Goal: Transaction & Acquisition: Book appointment/travel/reservation

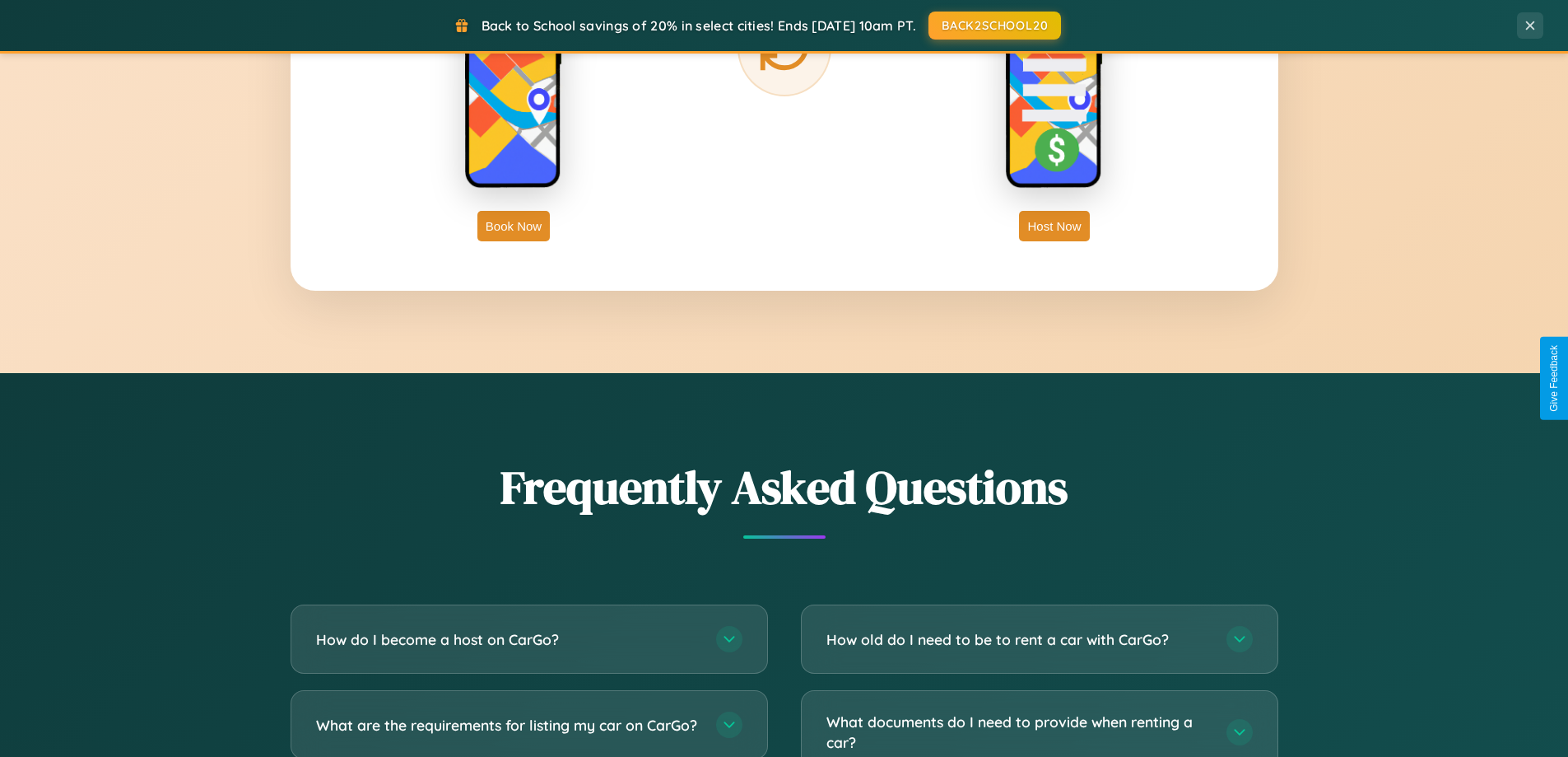
scroll to position [3169, 0]
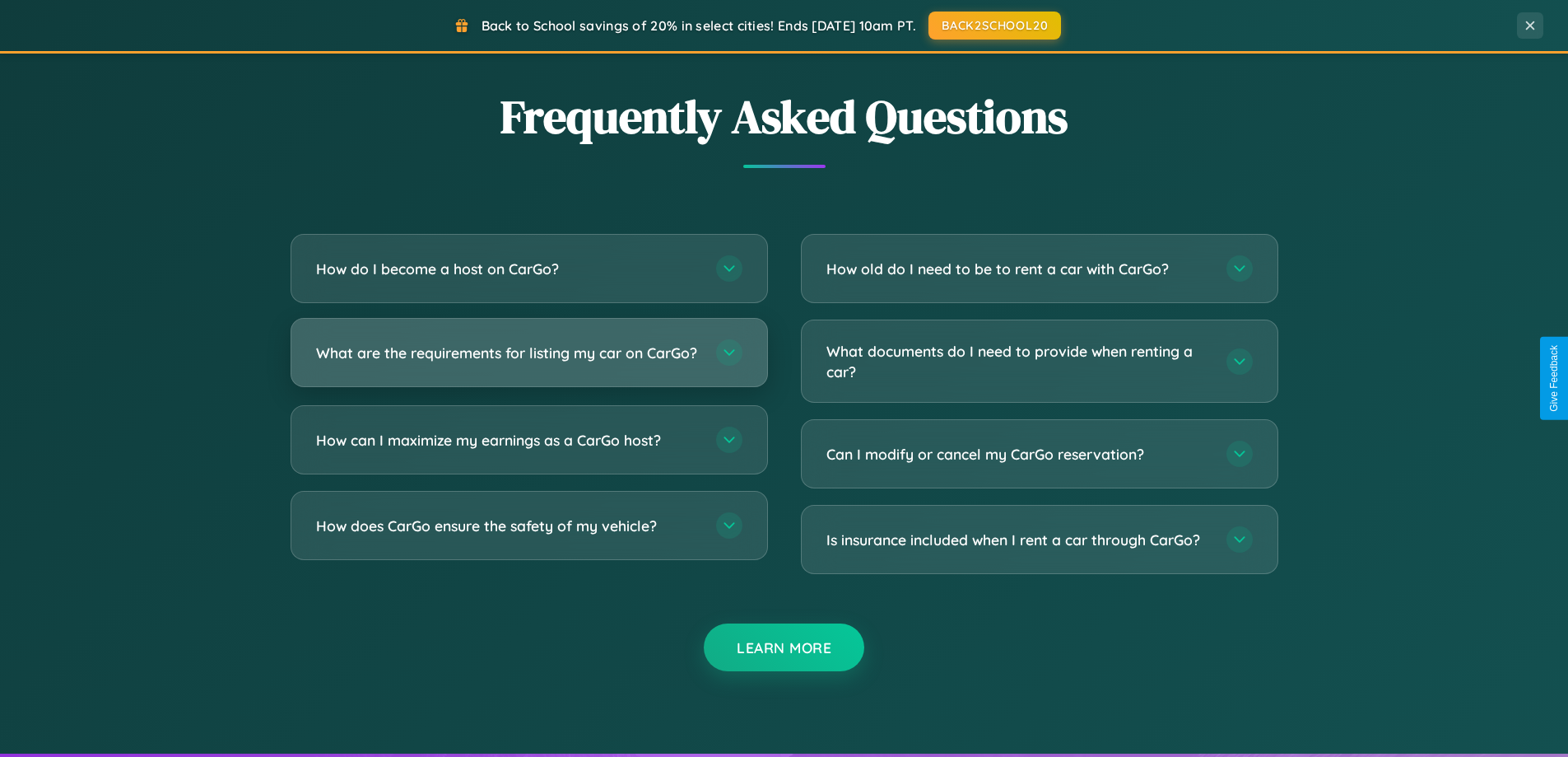
click at [529, 359] on h3 "What are the requirements for listing my car on CarGo?" at bounding box center [508, 352] width 383 height 20
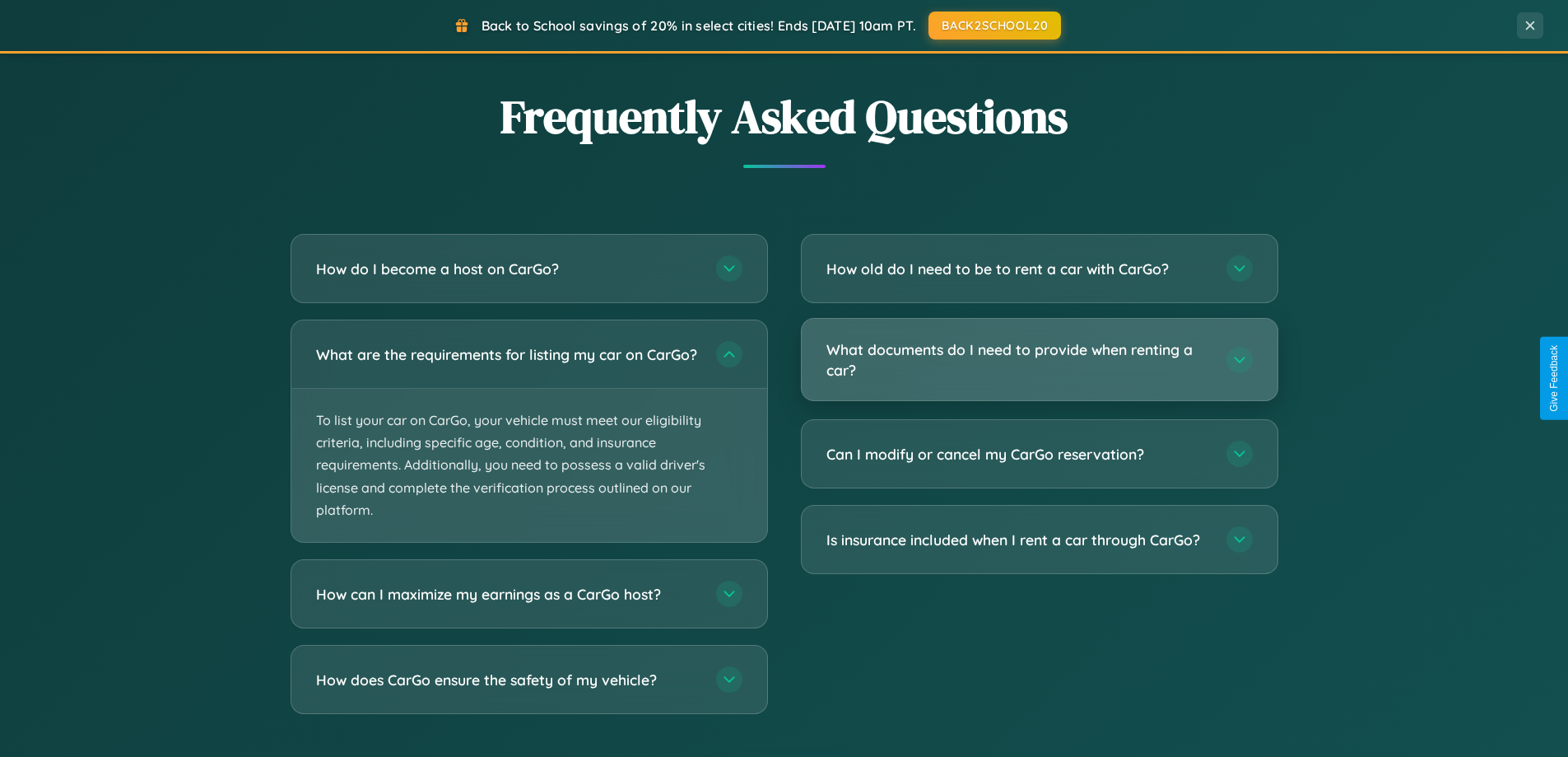
click at [1039, 360] on h3 "What documents do I need to provide when renting a car?" at bounding box center [1018, 359] width 383 height 40
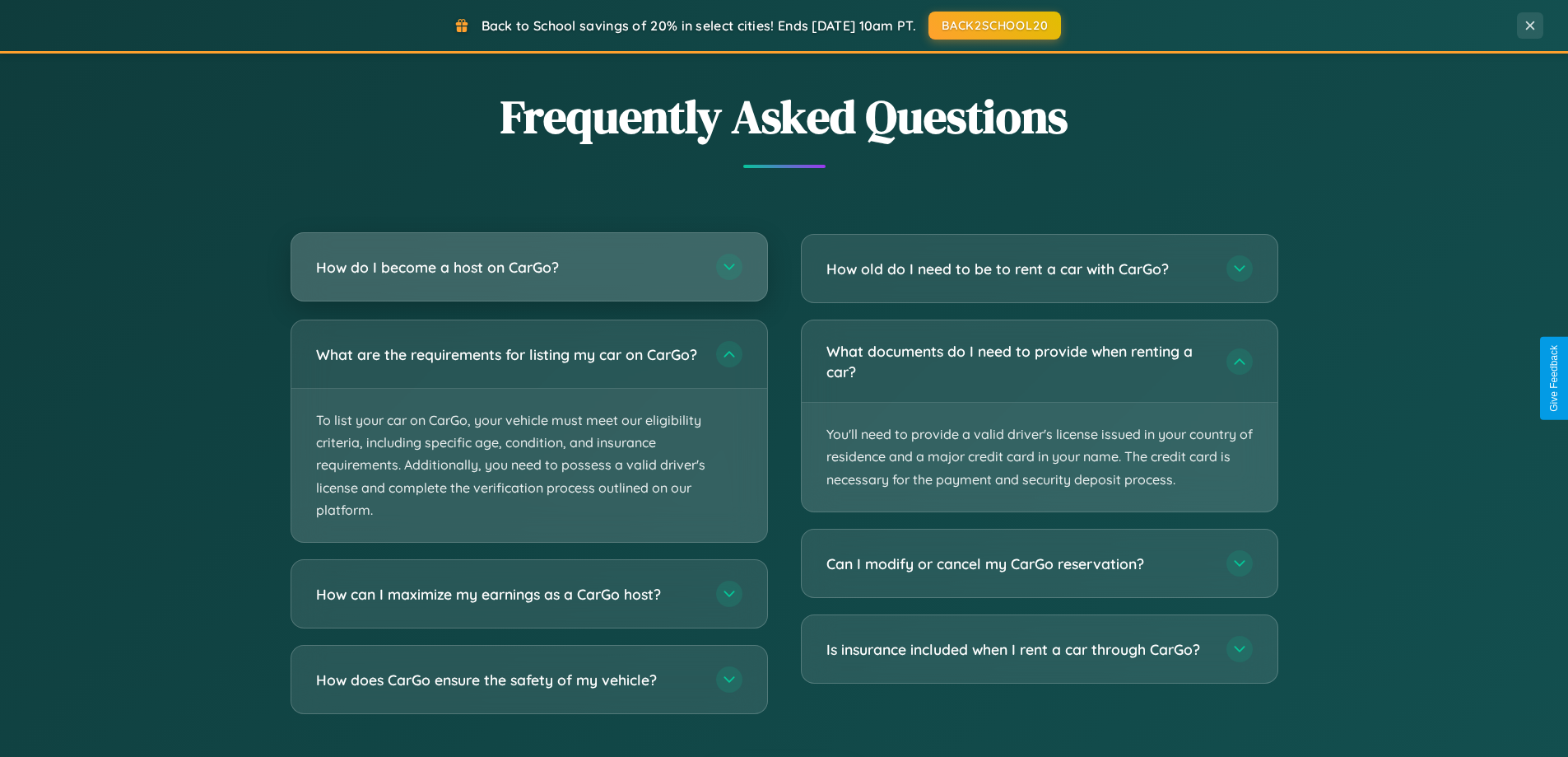
click at [529, 267] on h3 "How do I become a host on CarGo?" at bounding box center [508, 267] width 383 height 20
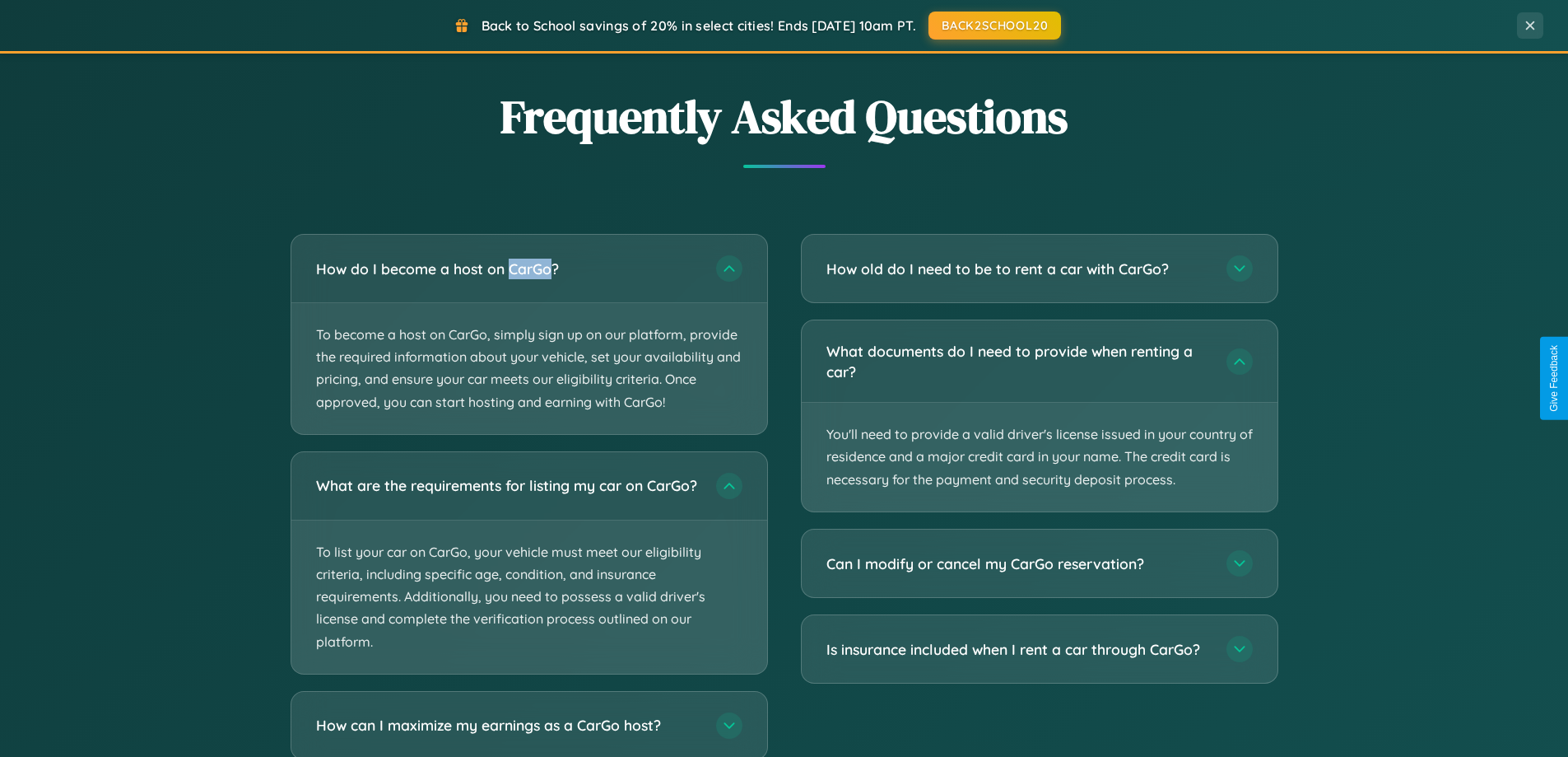
scroll to position [3272, 0]
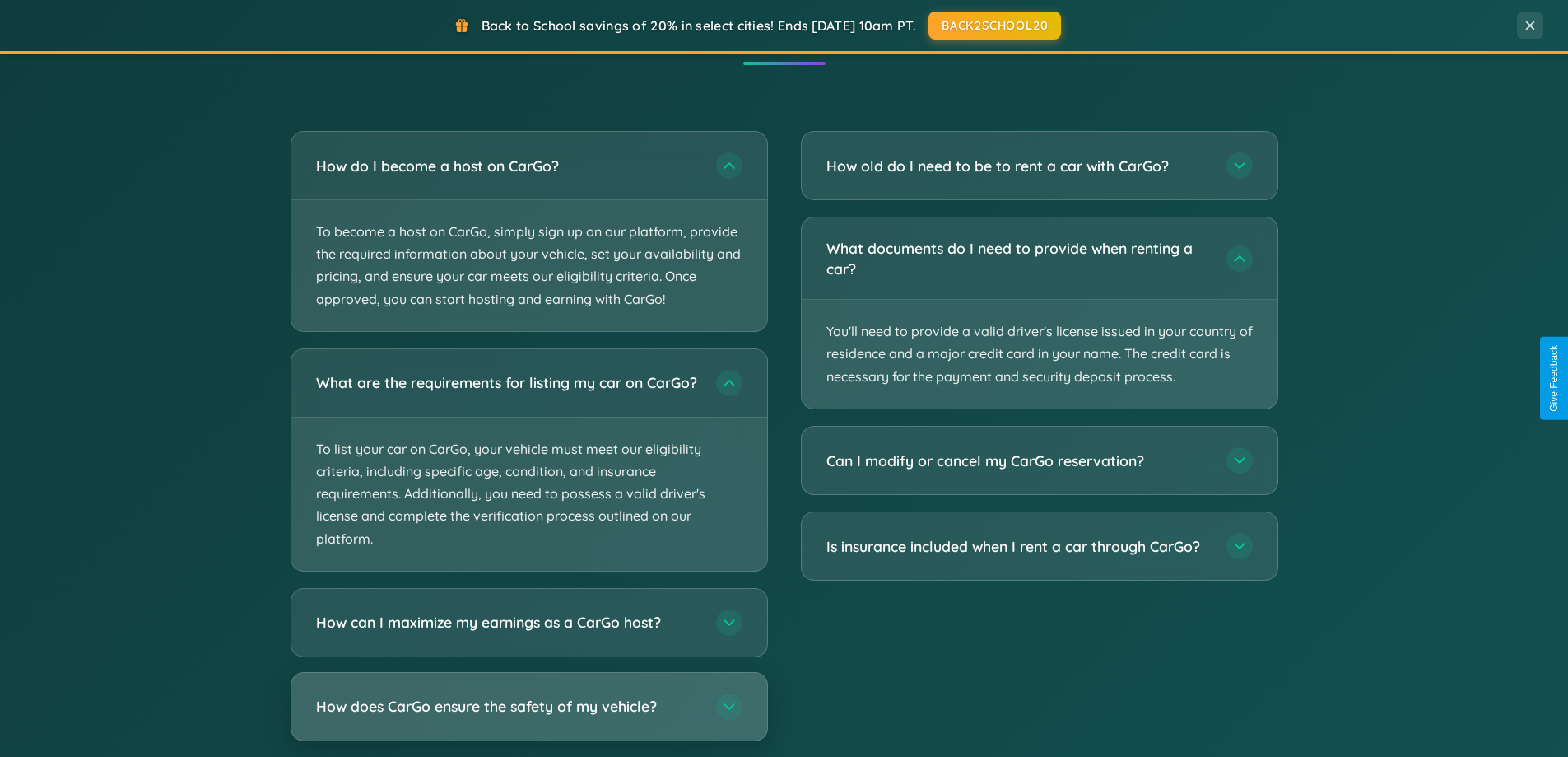
click at [529, 717] on h3 "How does CarGo ensure the safety of my vehicle?" at bounding box center [508, 706] width 383 height 20
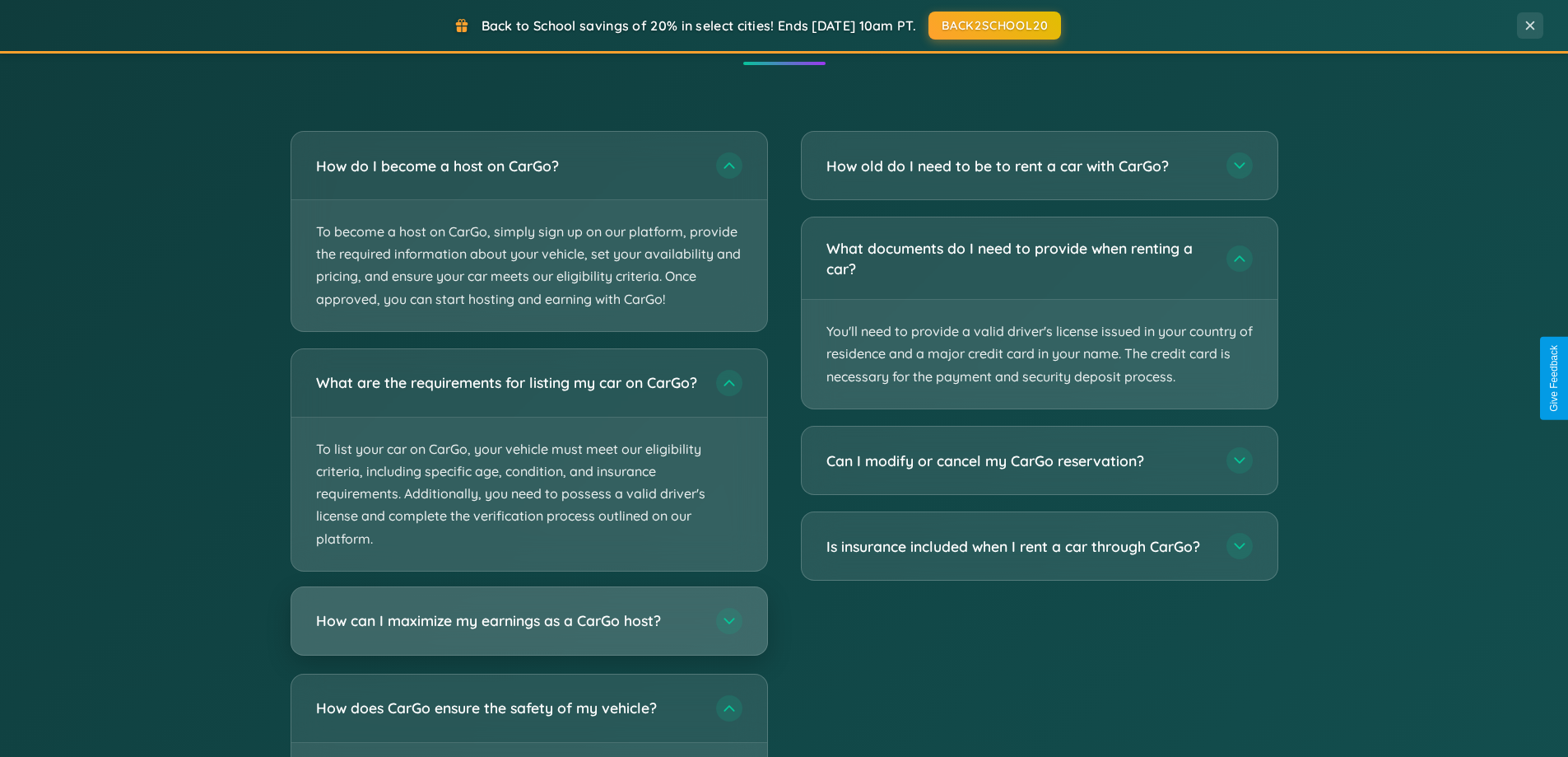
click at [529, 631] on h3 "How can I maximize my earnings as a CarGo host?" at bounding box center [508, 621] width 383 height 20
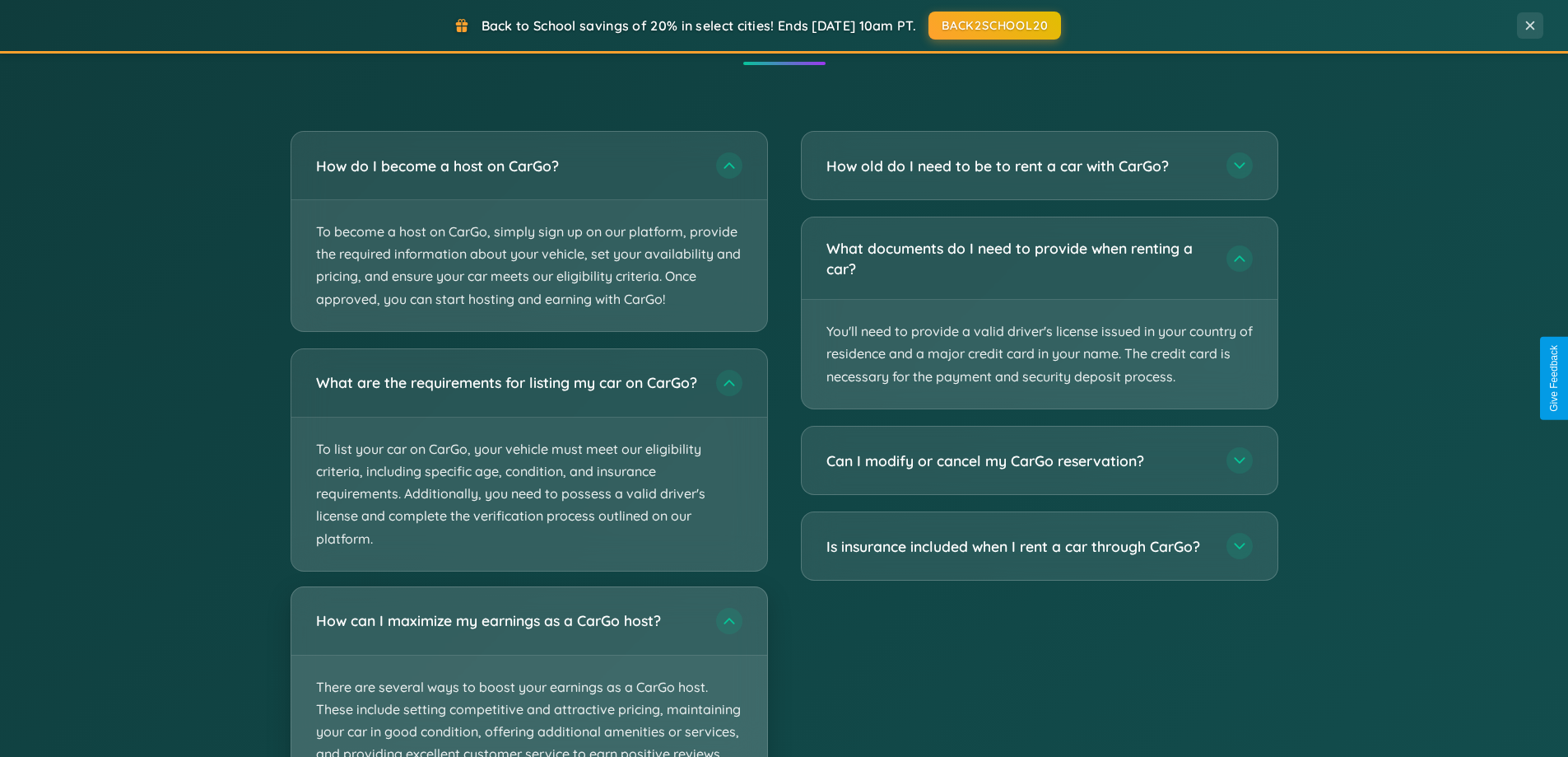
click at [529, 678] on p "There are several ways to boost your earnings as a CarGo host. These include se…" at bounding box center [530, 732] width 476 height 153
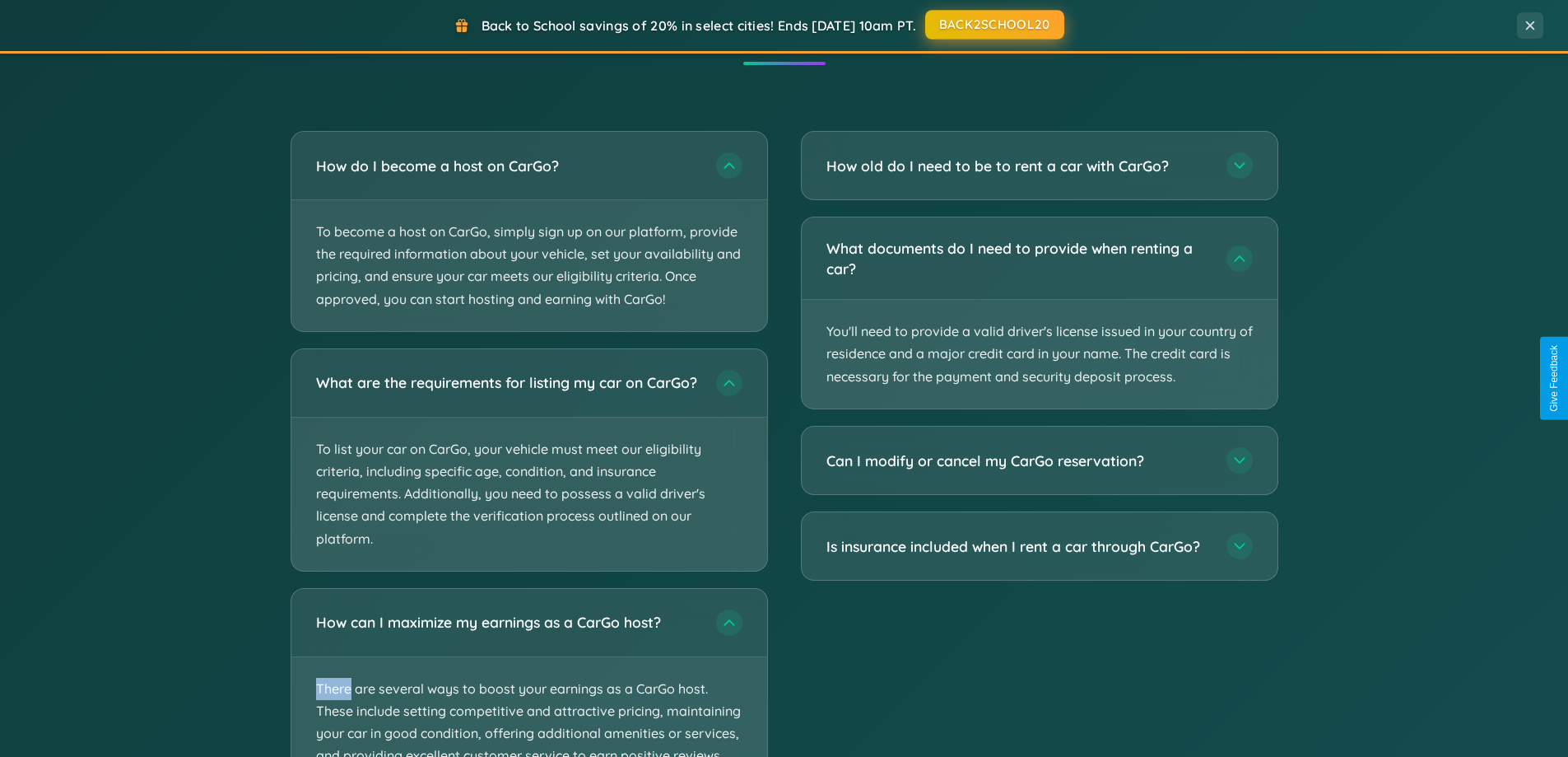
click at [994, 24] on button "BACK2SCHOOL20" at bounding box center [995, 24] width 139 height 29
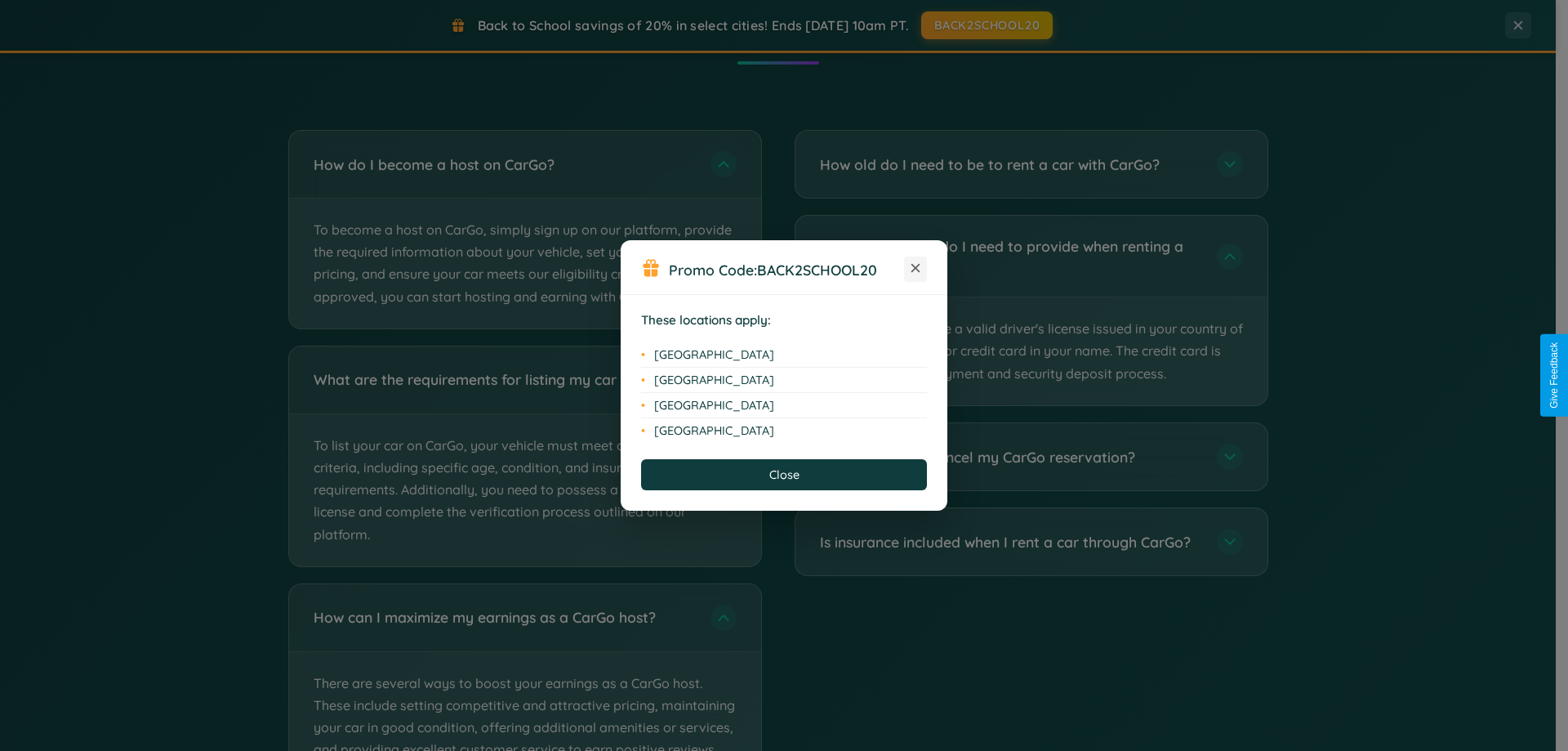
click at [916, 269] on icon at bounding box center [916, 268] width 9 height 9
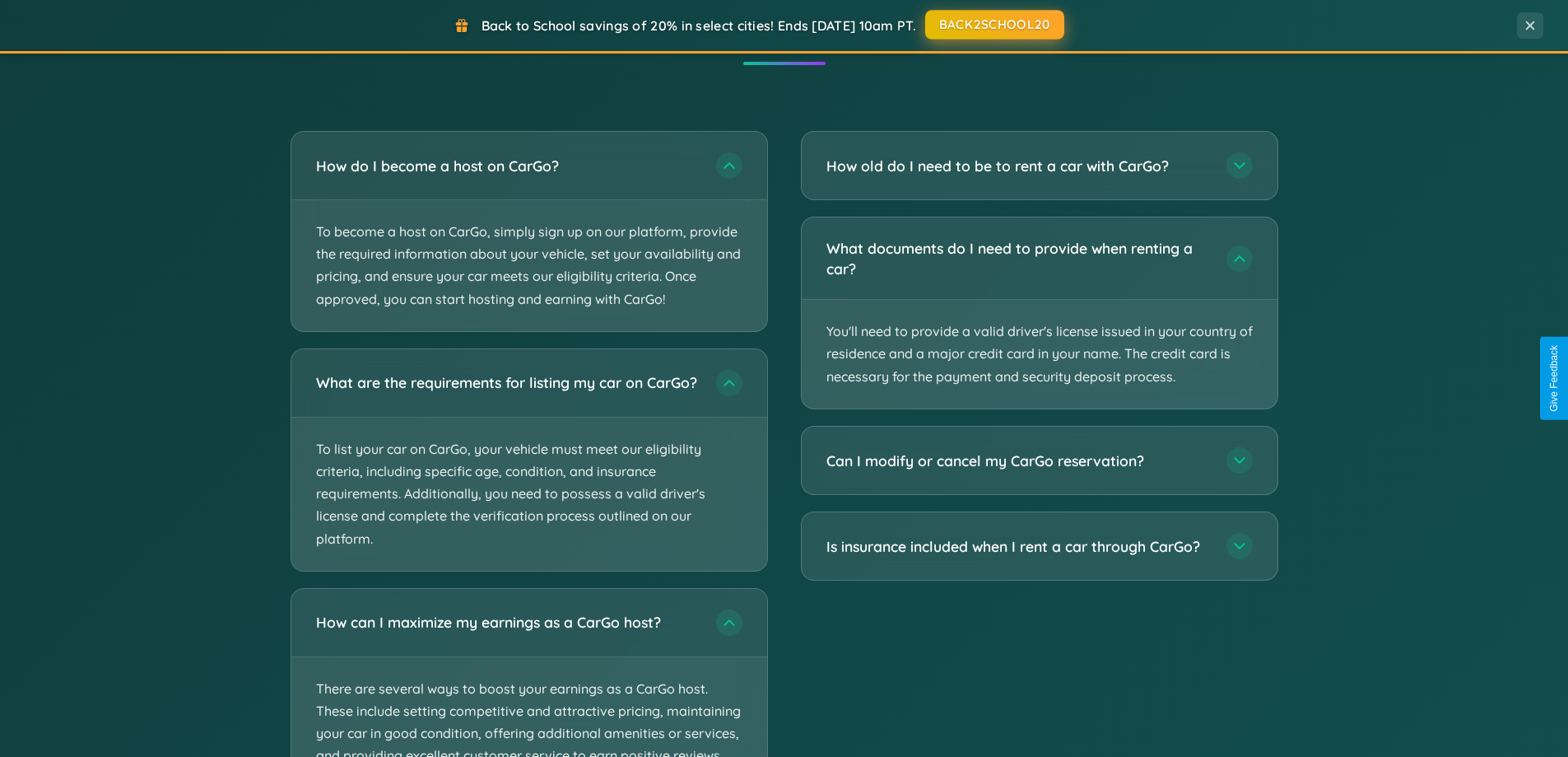
click at [994, 24] on button "BACK2SCHOOL20" at bounding box center [995, 24] width 139 height 29
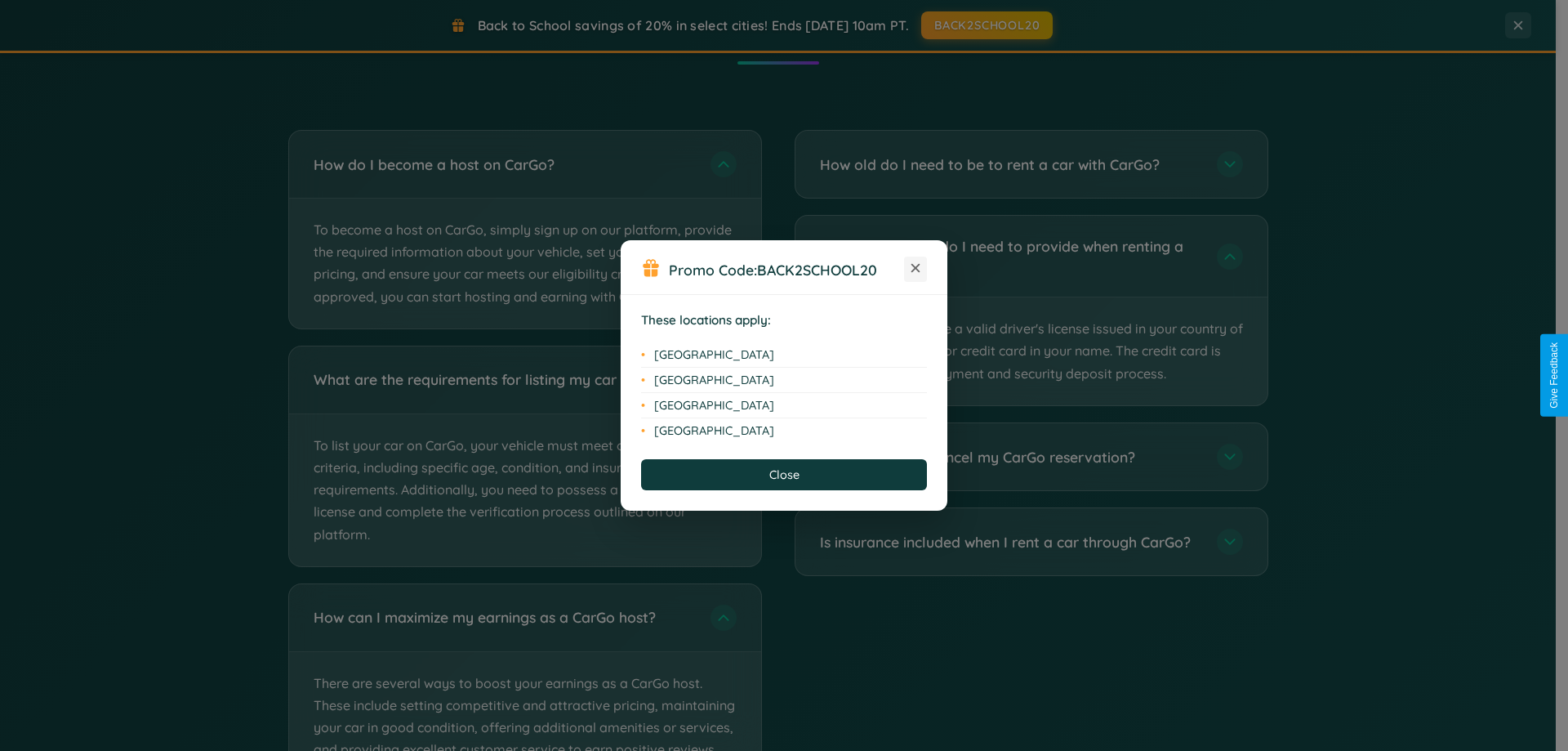
click at [916, 269] on icon at bounding box center [916, 268] width 9 height 9
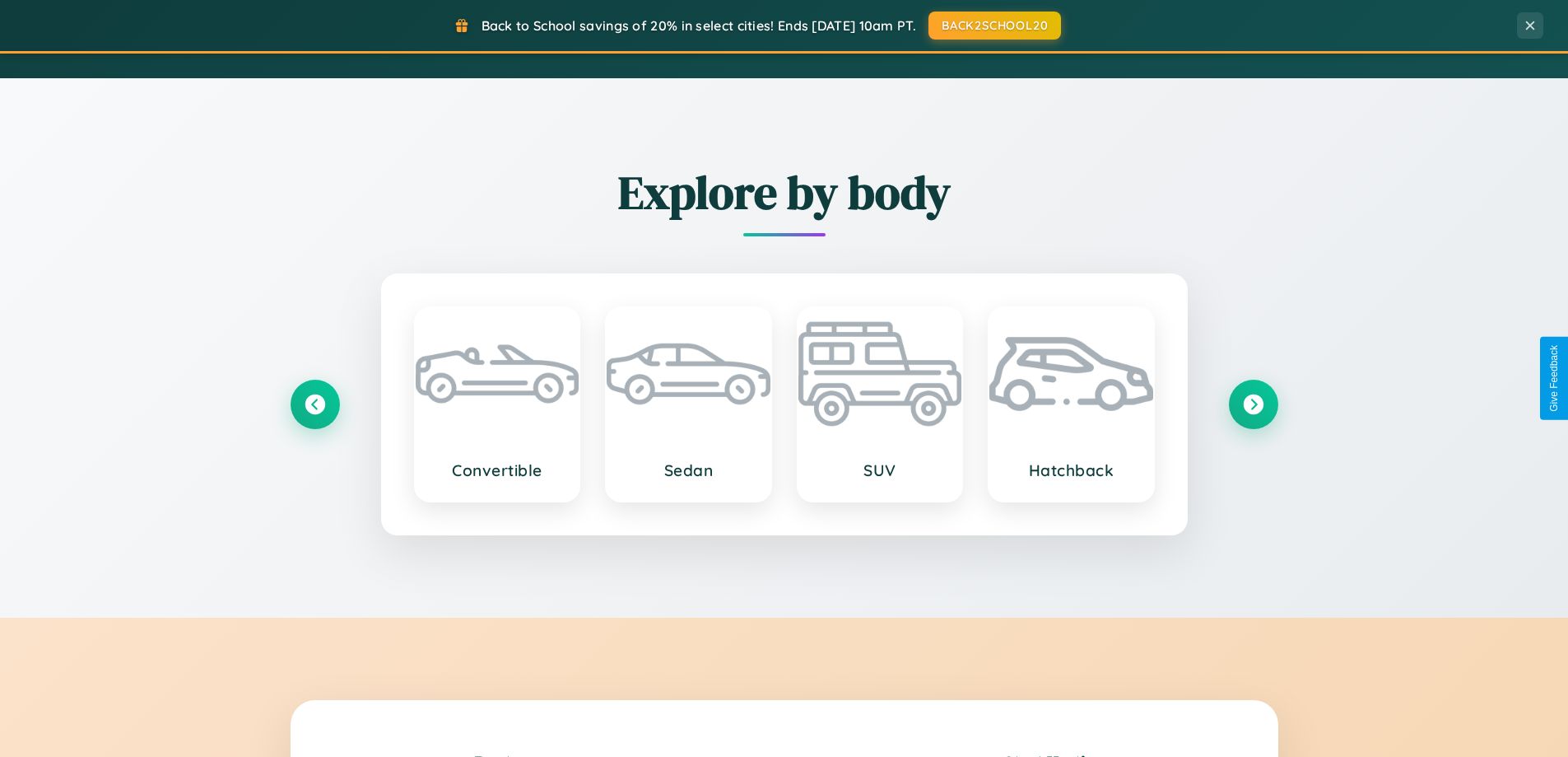
scroll to position [0, 0]
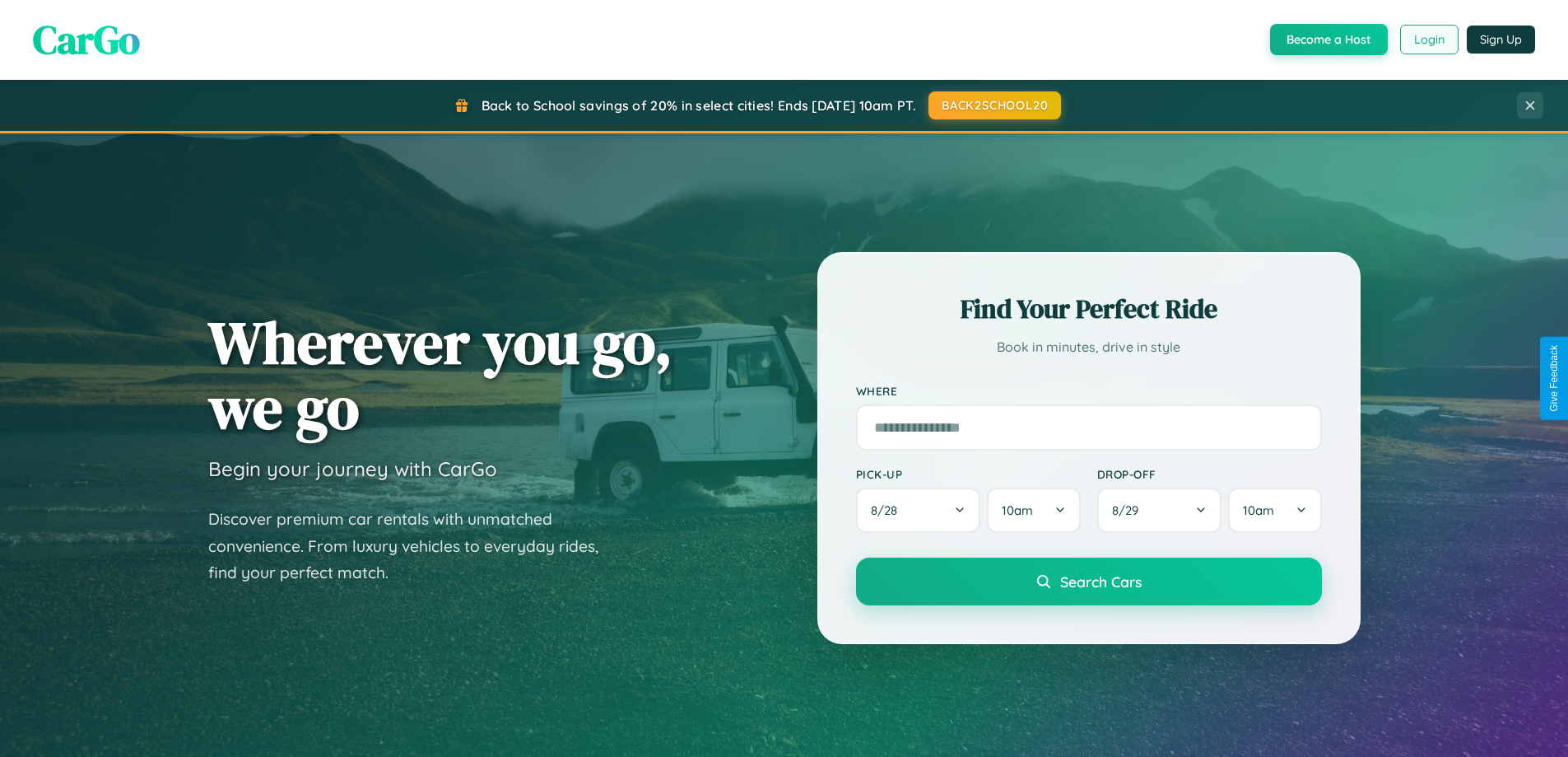
click at [1428, 40] on button "Login" at bounding box center [1430, 39] width 59 height 29
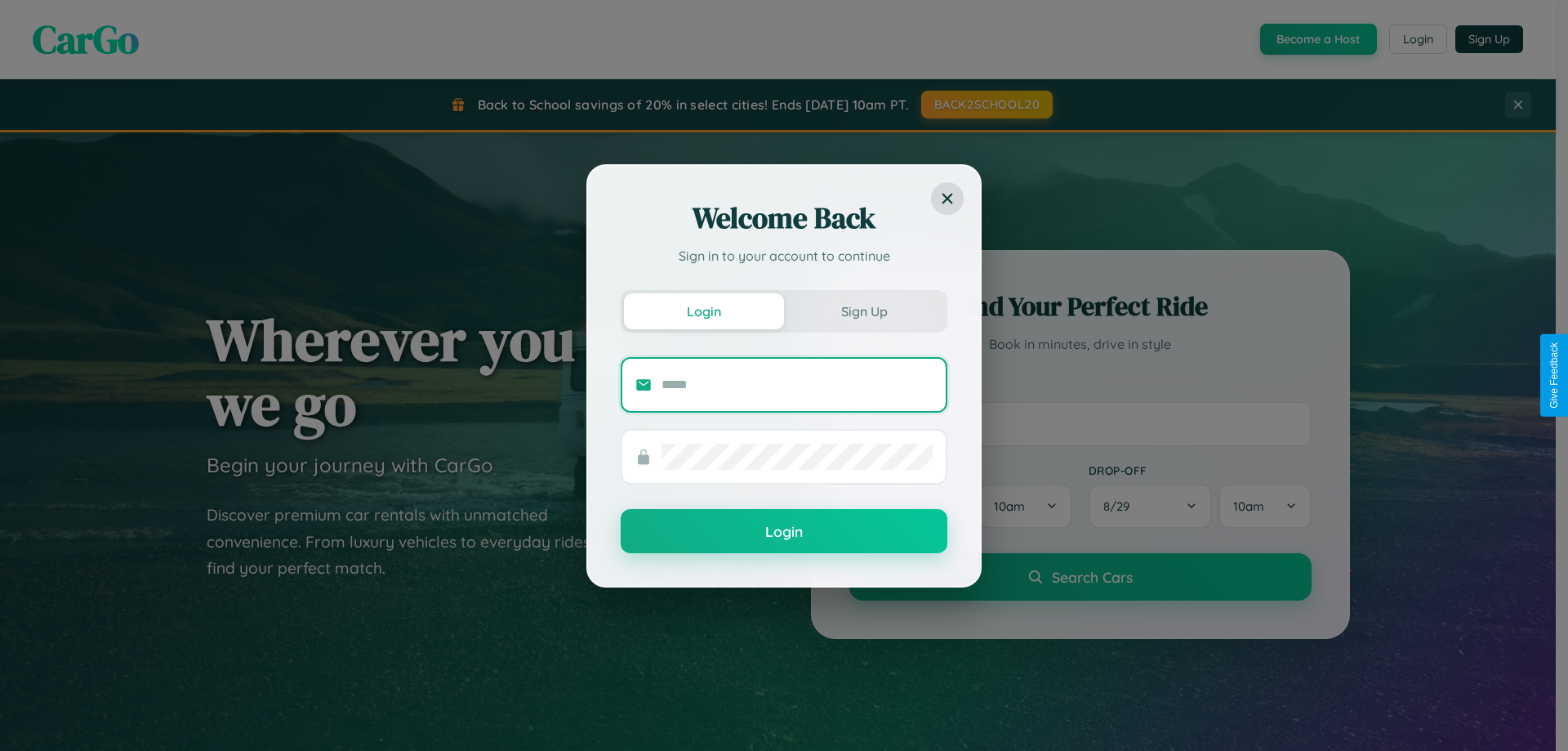
click at [797, 384] on input "text" at bounding box center [797, 385] width 271 height 26
type input "**********"
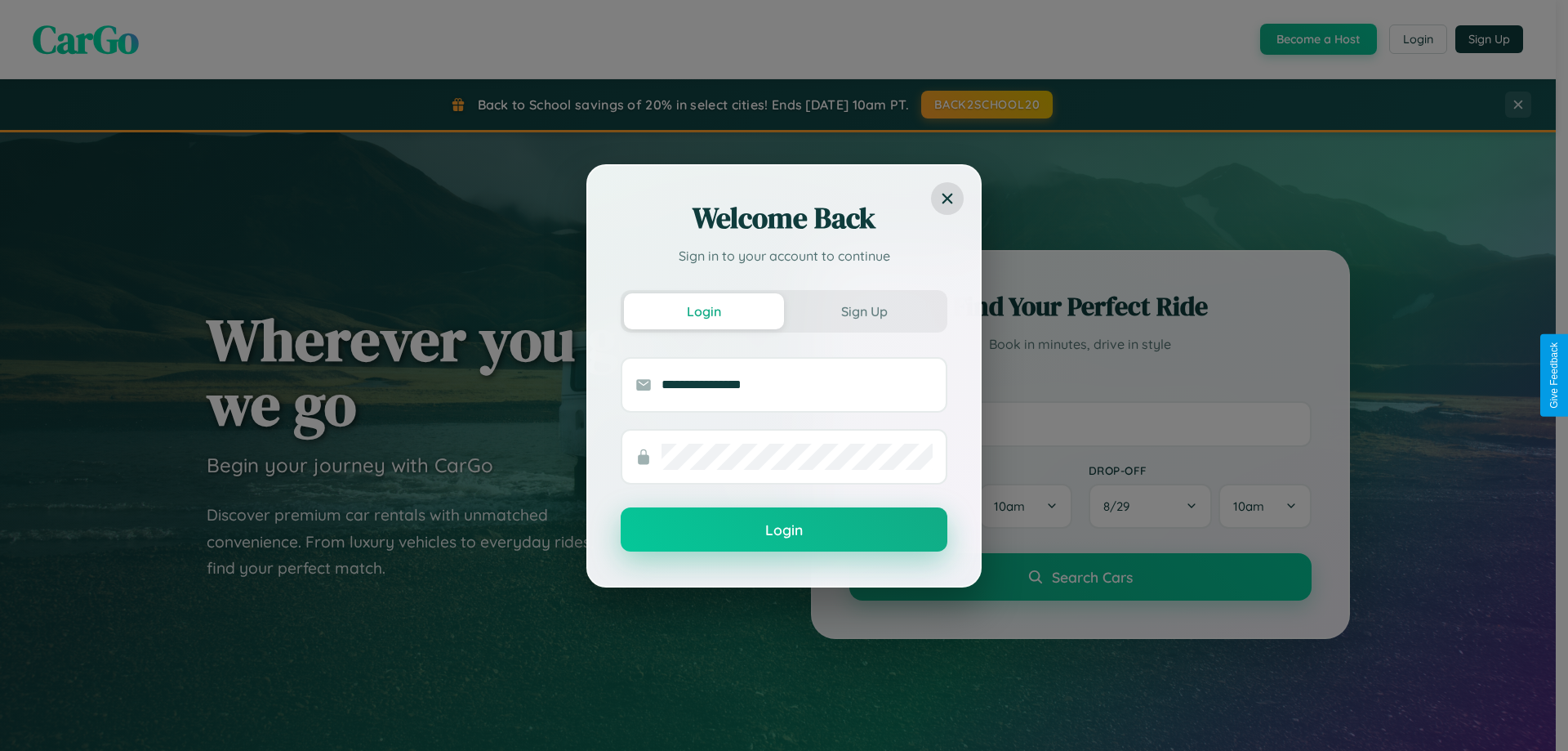
click at [784, 530] on button "Login" at bounding box center [784, 529] width 327 height 44
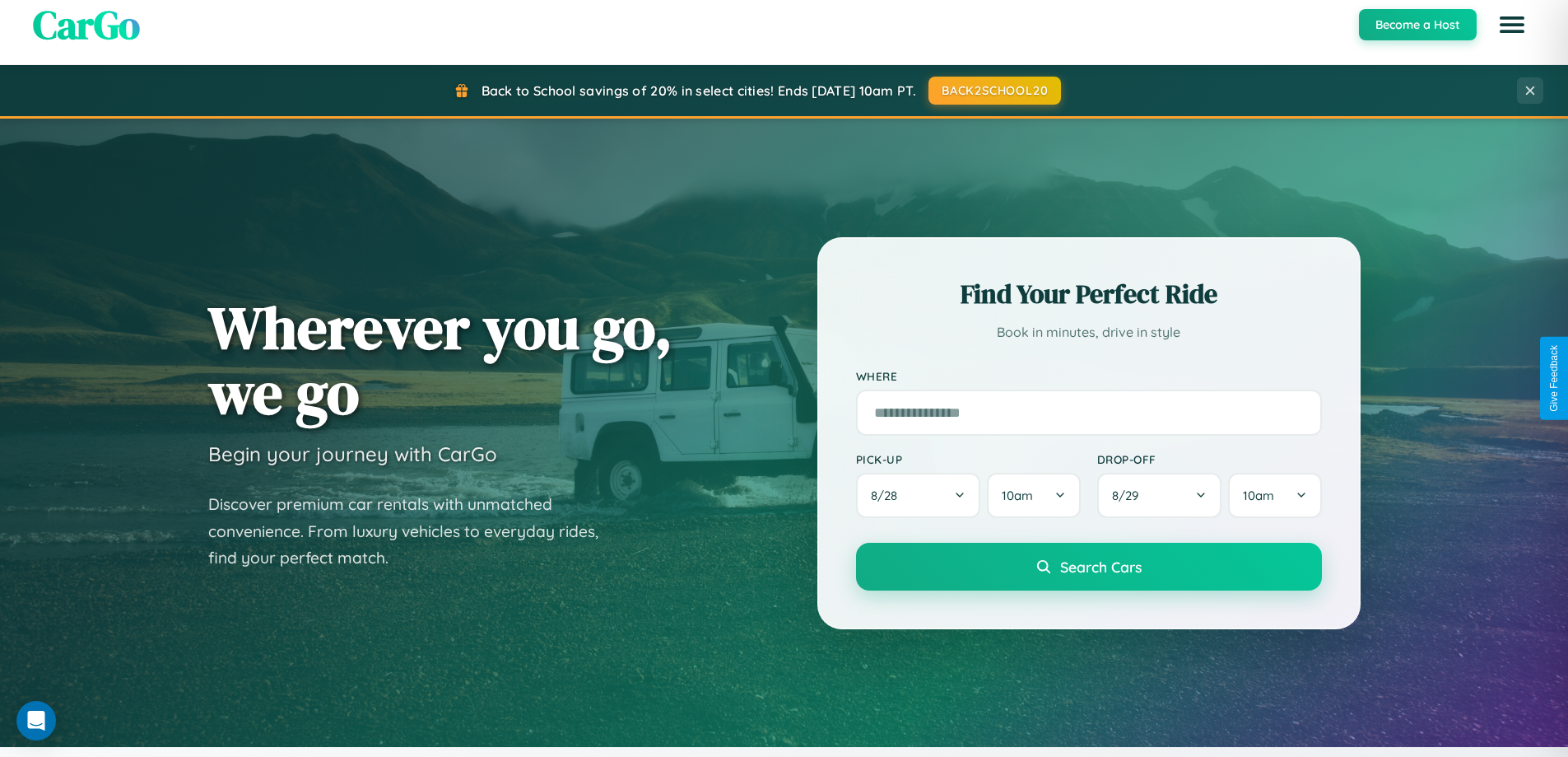
scroll to position [710, 0]
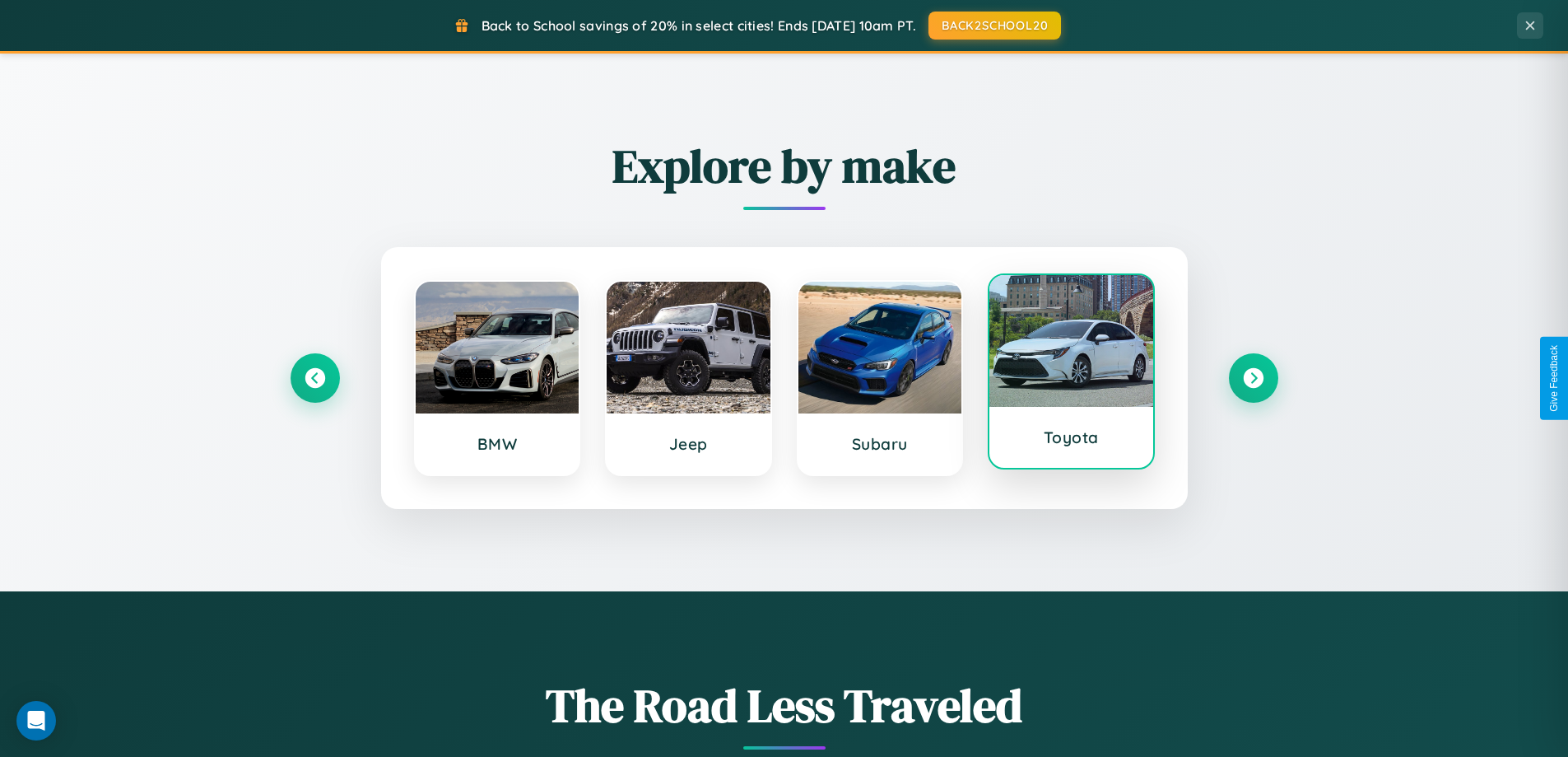
click at [1071, 376] on div at bounding box center [1071, 341] width 164 height 132
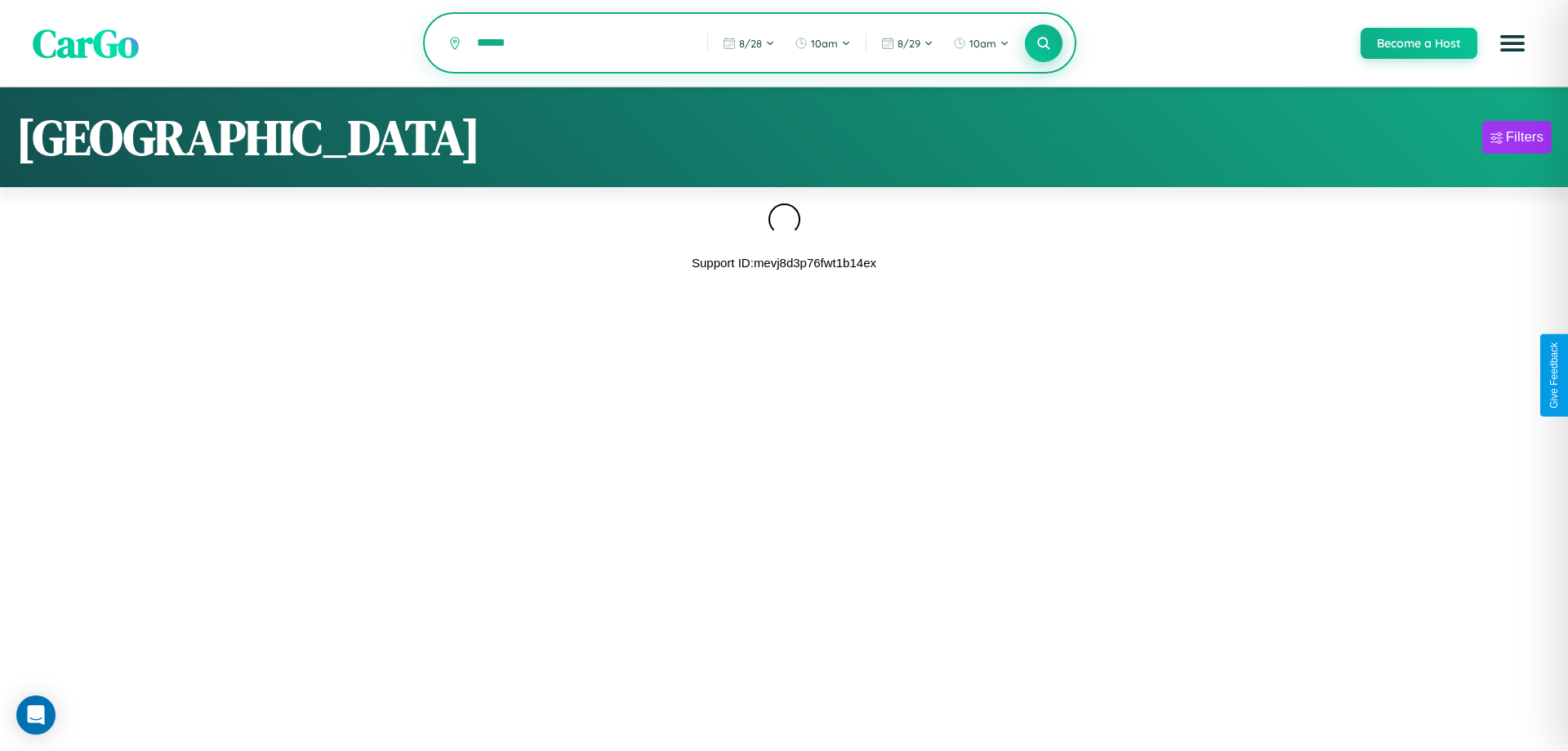
type input "******"
click at [1043, 44] on icon at bounding box center [1043, 43] width 16 height 16
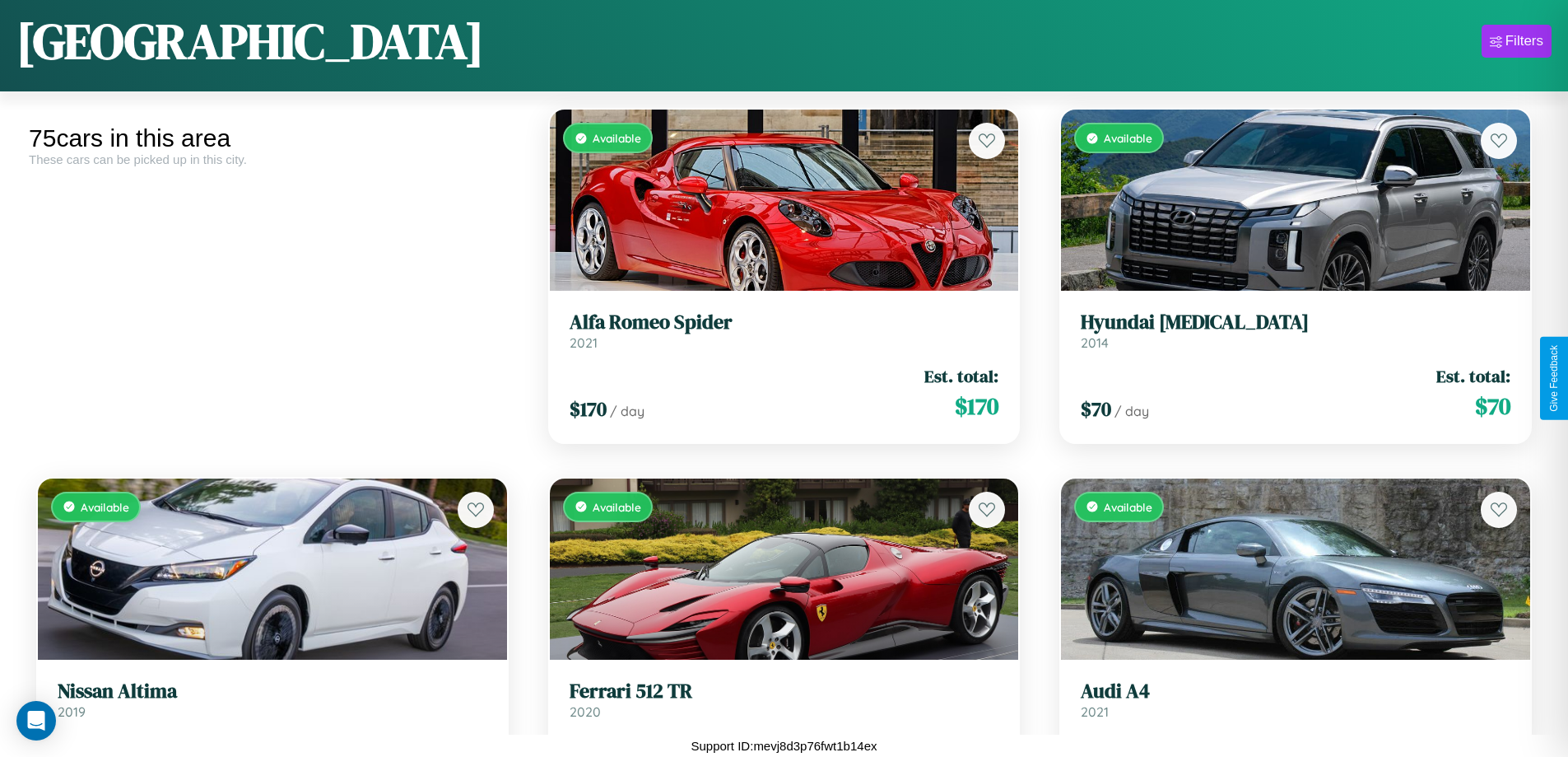
scroll to position [5395, 0]
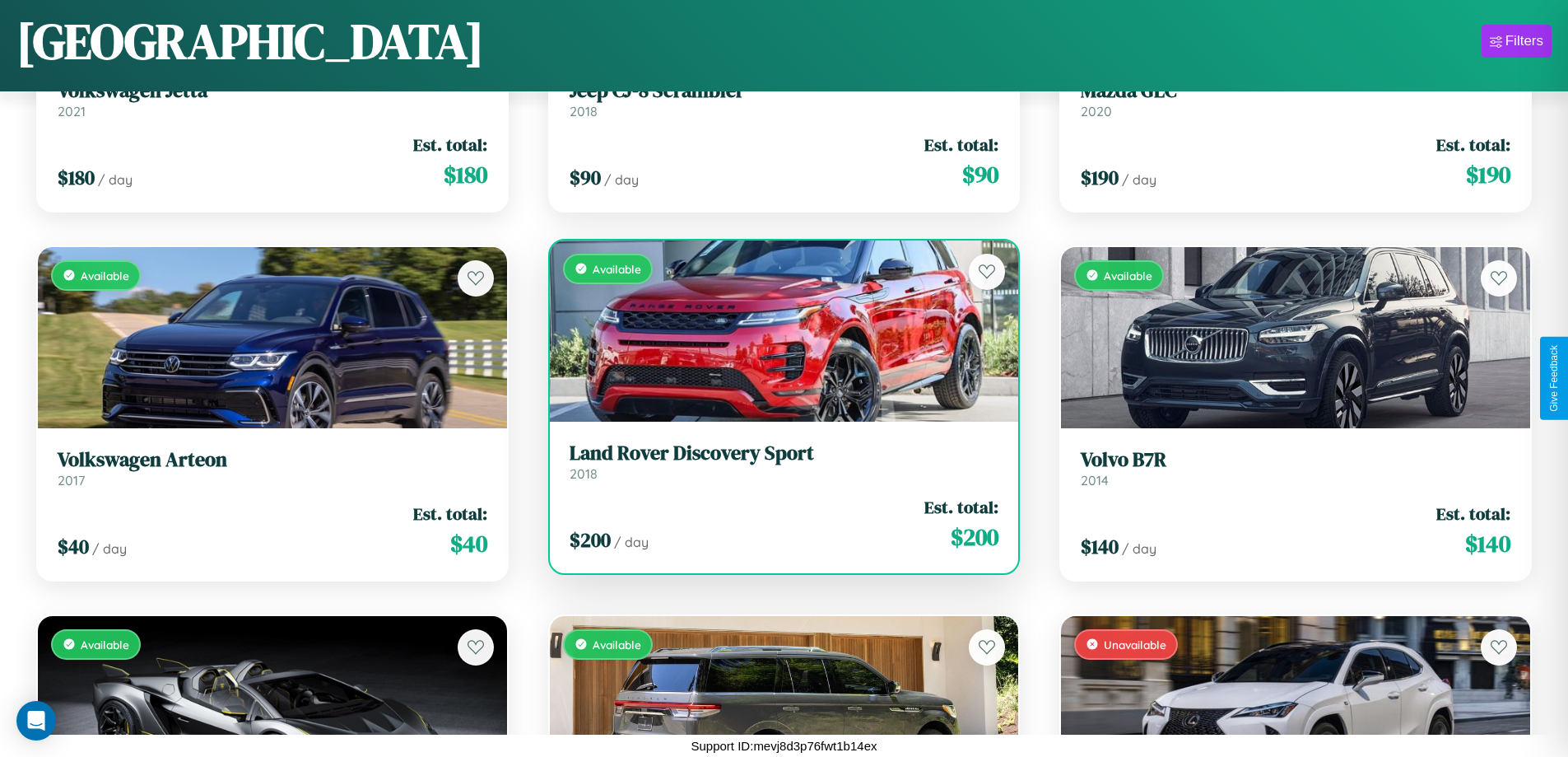
click at [777, 468] on link "Land Rover Discovery Sport 2018" at bounding box center [784, 462] width 430 height 40
